Goal: Task Accomplishment & Management: Manage account settings

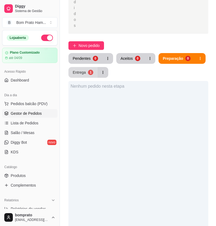
click at [87, 67] on button "Entrega 1" at bounding box center [83, 72] width 29 height 11
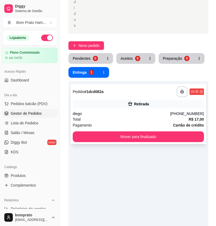
click at [137, 111] on div "diego" at bounding box center [122, 113] width 98 height 5
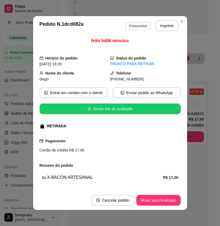
click at [142, 25] on button "Editar pedido" at bounding box center [138, 26] width 25 height 9
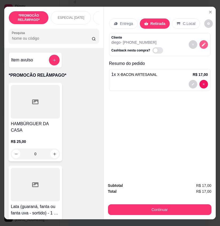
click at [202, 44] on icon "decrease-product-quantity" at bounding box center [204, 45] width 4 height 4
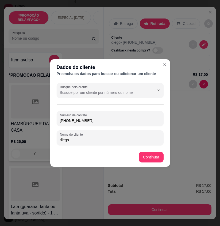
drag, startPoint x: 91, startPoint y: 119, endPoint x: 41, endPoint y: 124, distance: 50.2
click at [41, 124] on div "Dados do cliente Preencha os dados para buscar ou adicionar um cliente Busque p…" at bounding box center [110, 113] width 220 height 226
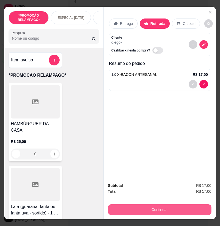
click at [162, 205] on button "Continuar" at bounding box center [160, 209] width 104 height 11
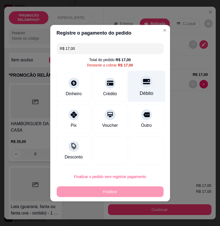
click at [142, 95] on div "Débito" at bounding box center [147, 93] width 14 height 7
type input "R$ 0,00"
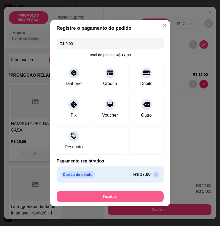
click at [146, 196] on button "Finalizar" at bounding box center [110, 196] width 107 height 11
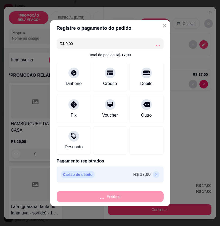
type input "0"
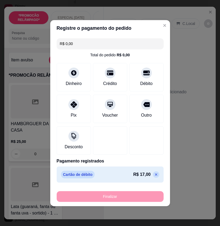
type input "-R$ 17,00"
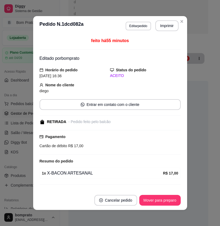
click at [149, 193] on footer "Cancelar pedido Mover para preparo" at bounding box center [110, 199] width 154 height 19
click at [163, 201] on button "Mover para preparo" at bounding box center [159, 200] width 41 height 11
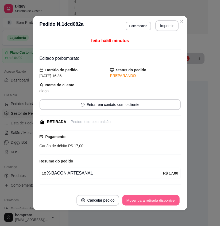
click at [161, 201] on button "Mover para retirada disponível" at bounding box center [151, 200] width 57 height 10
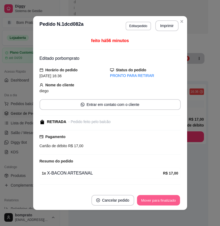
click at [161, 201] on button "Mover para finalizado" at bounding box center [158, 200] width 43 height 10
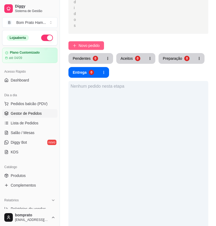
click at [94, 43] on span "Novo pedido" at bounding box center [89, 46] width 21 height 6
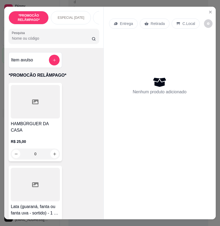
click at [34, 39] on input "Pesquisa" at bounding box center [52, 38] width 80 height 5
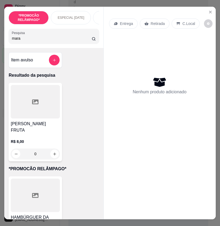
type input "mara"
click at [44, 118] on div at bounding box center [35, 101] width 49 height 33
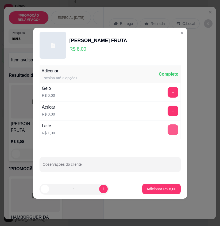
click at [169, 129] on button "+" at bounding box center [173, 129] width 11 height 11
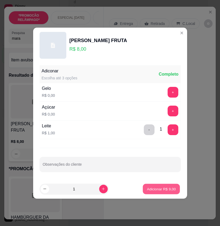
click at [168, 184] on button "Adicionar R$ 9,00" at bounding box center [161, 188] width 37 height 10
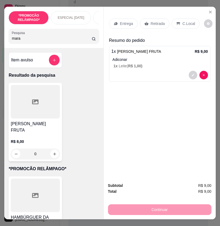
click at [188, 22] on p "C.Local" at bounding box center [189, 23] width 13 height 5
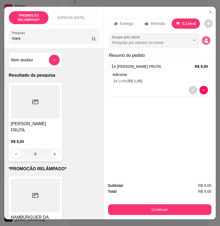
click at [204, 40] on icon "decrease-product-quantity" at bounding box center [206, 40] width 5 height 5
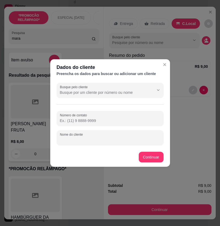
drag, startPoint x: 90, startPoint y: 139, endPoint x: 89, endPoint y: 135, distance: 4.0
click at [90, 139] on input "Nome do cliente" at bounding box center [110, 139] width 101 height 5
type input "v"
type input "VINICIOS"
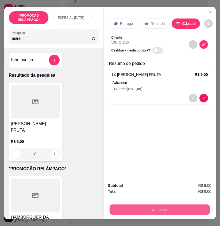
click at [175, 209] on button "Continuar" at bounding box center [159, 209] width 100 height 10
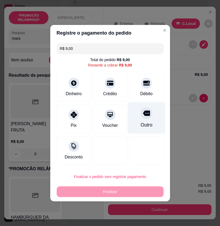
click at [141, 124] on div "Outro" at bounding box center [147, 124] width 12 height 7
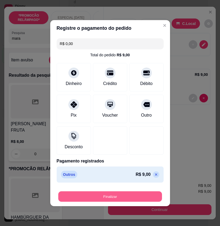
click at [138, 198] on button "Finalizar" at bounding box center [110, 196] width 104 height 10
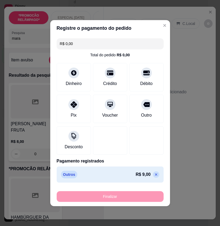
type input "-R$ 9,00"
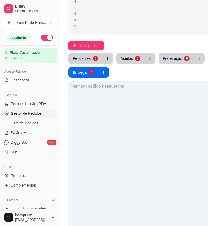
click at [129, 53] on button "Aceitos 0" at bounding box center [130, 58] width 28 height 11
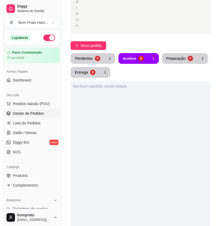
scroll to position [82, 0]
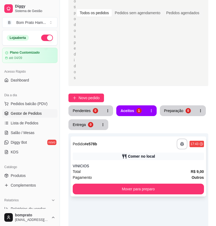
click at [141, 152] on div "Comer no local" at bounding box center [138, 155] width 131 height 7
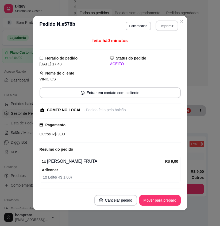
click at [164, 23] on button "Imprimir" at bounding box center [167, 26] width 22 height 10
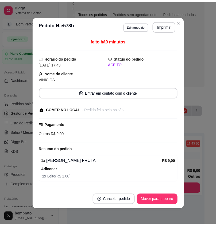
scroll to position [0, 0]
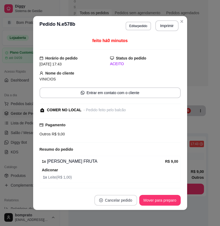
click at [124, 202] on button "Cancelar pedido" at bounding box center [116, 200] width 43 height 11
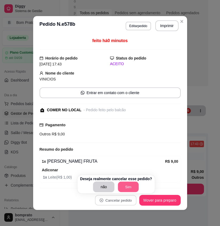
click at [124, 190] on button "Sim" at bounding box center [128, 187] width 21 height 10
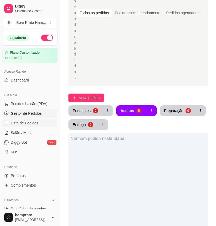
click at [19, 122] on span "Lista de Pedidos" at bounding box center [25, 122] width 28 height 5
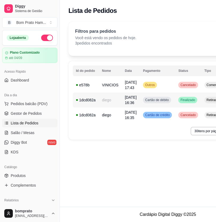
click at [137, 102] on td "[DATE] 16:36" at bounding box center [131, 99] width 18 height 15
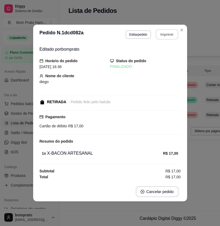
click at [161, 36] on button "Imprimir" at bounding box center [167, 34] width 22 height 10
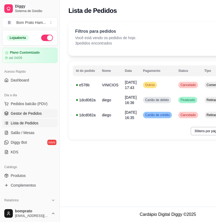
click at [48, 116] on link "Gestor de Pedidos" at bounding box center [29, 113] width 55 height 9
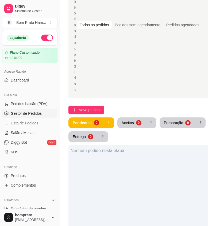
scroll to position [80, 0]
